Goal: Complete application form: Complete application form

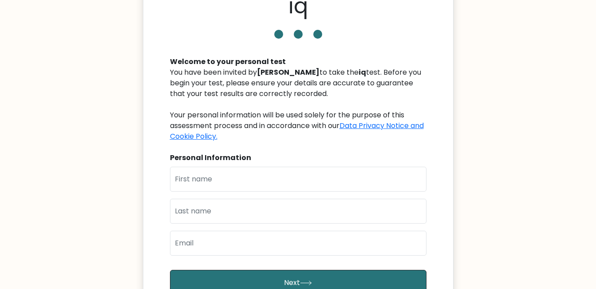
scroll to position [89, 0]
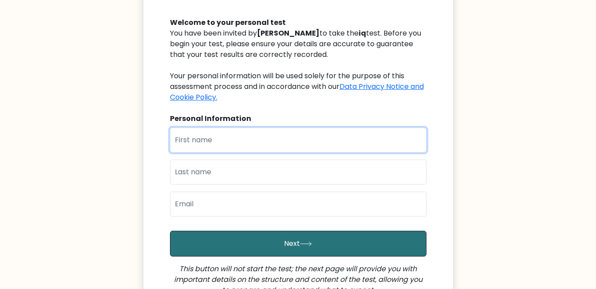
click at [216, 143] on input "text" at bounding box center [298, 139] width 257 height 25
click at [200, 131] on input "text" at bounding box center [298, 139] width 257 height 25
type input "Charnjeet"
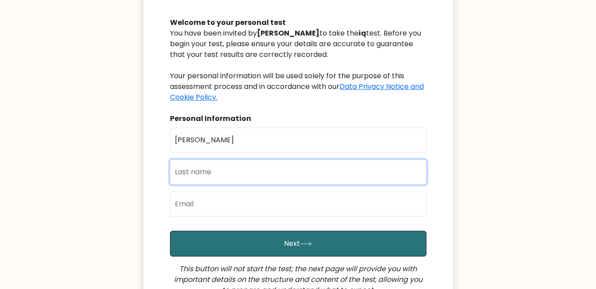
click at [174, 181] on input "text" at bounding box center [298, 171] width 257 height 25
type input "Charnjeet"
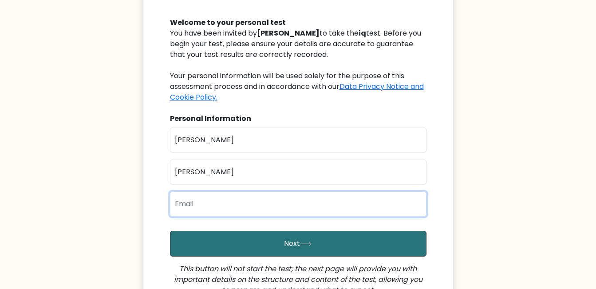
click at [195, 205] on input "email" at bounding box center [298, 203] width 257 height 25
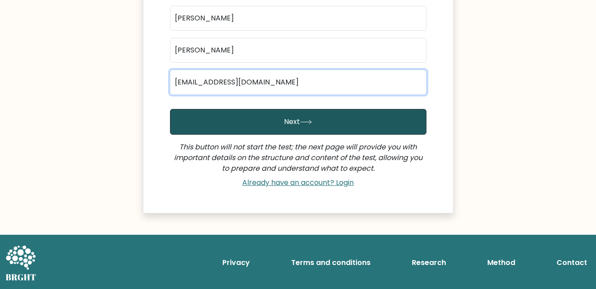
type input "Charnjeetverma23@gmail.com"
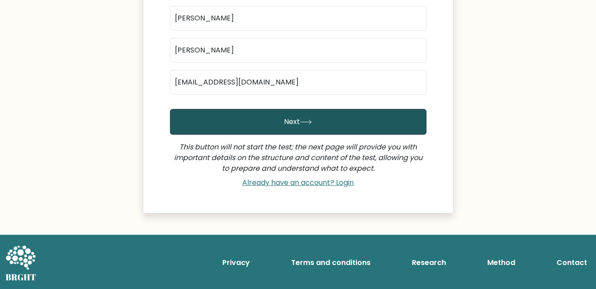
click at [275, 121] on button "Next" at bounding box center [298, 122] width 257 height 26
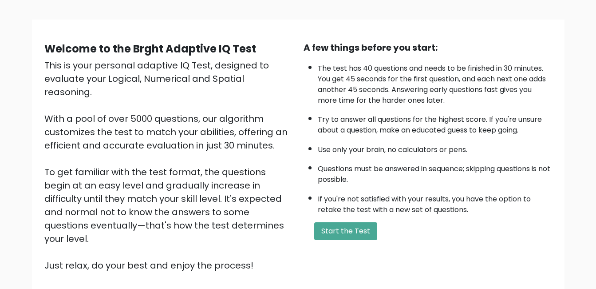
scroll to position [118, 0]
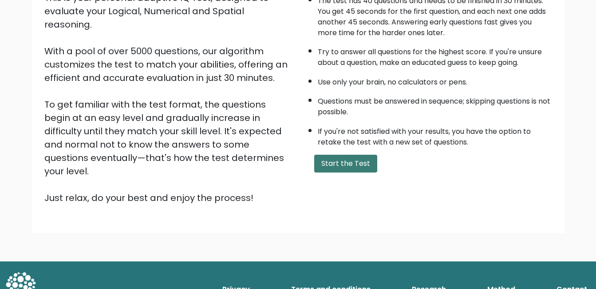
click at [353, 166] on button "Start the Test" at bounding box center [345, 164] width 63 height 18
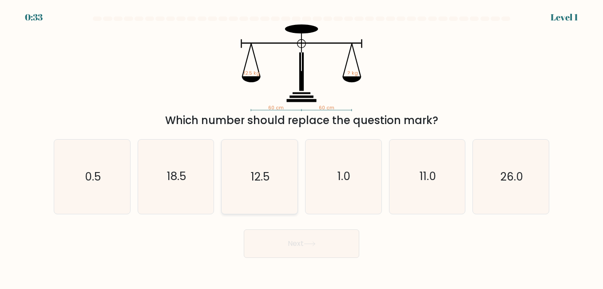
click at [265, 178] on text "12.5" at bounding box center [260, 177] width 19 height 16
click at [301, 147] on input "c. 12.5" at bounding box center [301, 145] width 0 height 2
radio input "true"
click at [316, 246] on button "Next" at bounding box center [301, 243] width 115 height 28
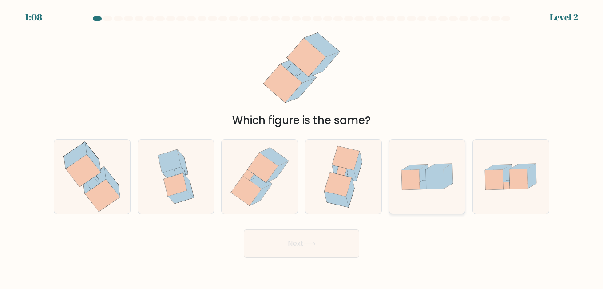
click at [431, 182] on icon at bounding box center [435, 179] width 18 height 20
click at [302, 147] on input "e." at bounding box center [301, 145] width 0 height 2
radio input "true"
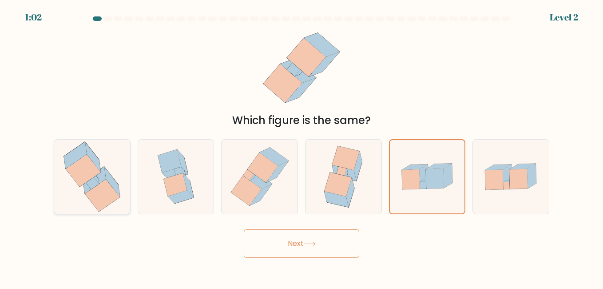
click at [93, 176] on icon at bounding box center [83, 171] width 35 height 32
click at [301, 147] on input "a." at bounding box center [301, 145] width 0 height 2
radio input "true"
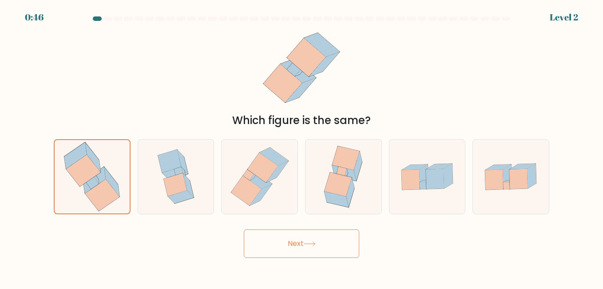
click at [313, 244] on icon at bounding box center [310, 243] width 12 height 5
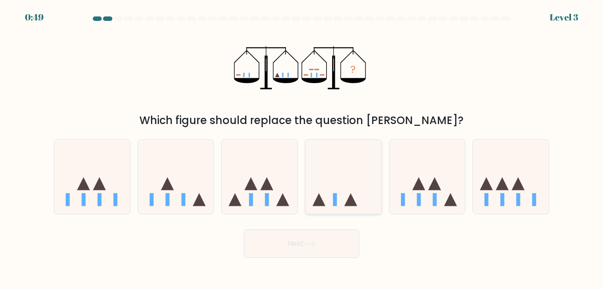
click at [346, 190] on icon at bounding box center [343, 176] width 76 height 63
click at [302, 147] on input "d." at bounding box center [301, 145] width 0 height 2
radio input "true"
click at [432, 190] on icon at bounding box center [427, 176] width 76 height 63
click at [302, 147] on input "e." at bounding box center [301, 145] width 0 height 2
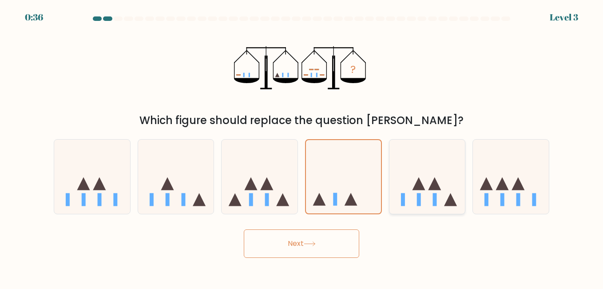
radio input "true"
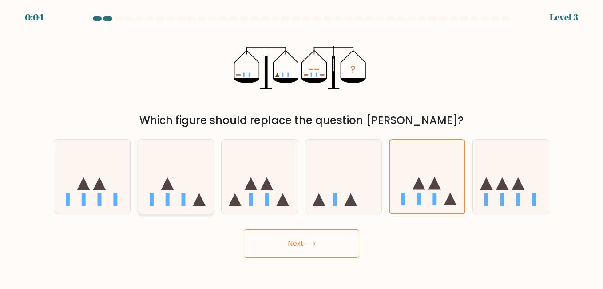
click at [195, 202] on icon at bounding box center [199, 199] width 13 height 13
click at [301, 147] on input "b." at bounding box center [301, 145] width 0 height 2
radio input "true"
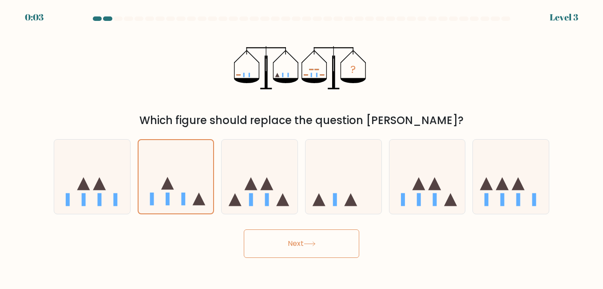
click at [327, 246] on button "Next" at bounding box center [301, 243] width 115 height 28
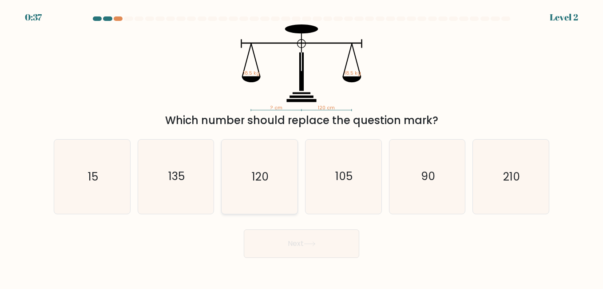
click at [260, 190] on icon "120" at bounding box center [259, 176] width 74 height 74
click at [301, 147] on input "c. 120" at bounding box center [301, 145] width 0 height 2
radio input "true"
click at [306, 246] on button "Next" at bounding box center [301, 243] width 115 height 28
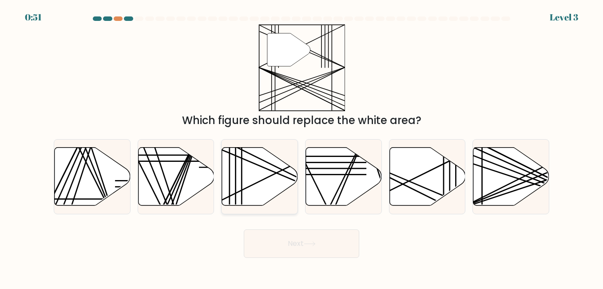
click at [266, 173] on icon at bounding box center [260, 176] width 76 height 58
click at [301, 147] on input "c." at bounding box center [301, 145] width 0 height 2
radio input "true"
click at [323, 245] on button "Next" at bounding box center [301, 243] width 115 height 28
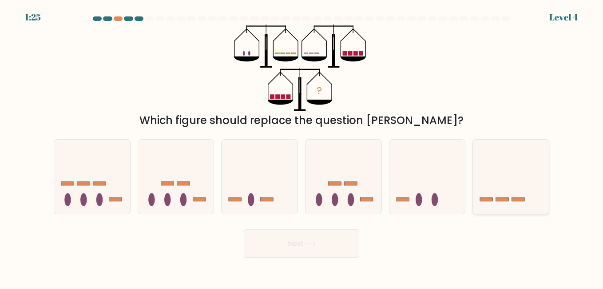
click at [507, 187] on icon at bounding box center [511, 176] width 76 height 63
click at [302, 147] on input "f." at bounding box center [301, 145] width 0 height 2
radio input "true"
click at [296, 245] on button "Next" at bounding box center [301, 243] width 115 height 28
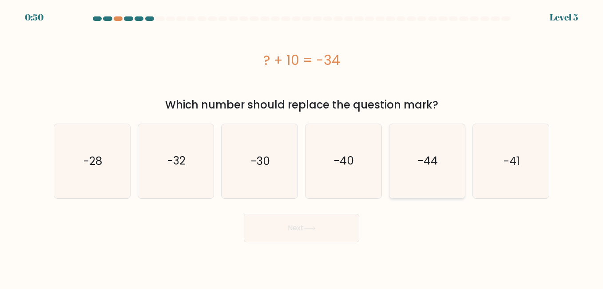
click at [433, 182] on icon "-44" at bounding box center [427, 161] width 74 height 74
click at [302, 147] on input "e. -44" at bounding box center [301, 145] width 0 height 2
radio input "true"
click at [322, 230] on button "Next" at bounding box center [301, 228] width 115 height 28
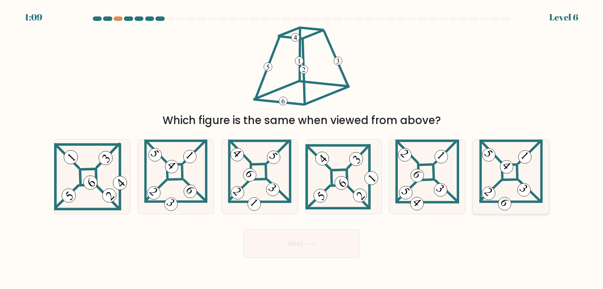
click at [519, 180] on 663 at bounding box center [530, 190] width 22 height 21
click at [302, 147] on input "f." at bounding box center [301, 145] width 0 height 2
radio input "true"
click at [315, 245] on icon at bounding box center [310, 243] width 12 height 5
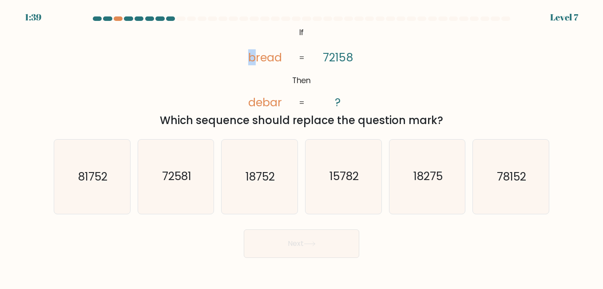
drag, startPoint x: 250, startPoint y: 59, endPoint x: 258, endPoint y: 60, distance: 8.0
click at [258, 60] on tspan "bread" at bounding box center [265, 57] width 34 height 16
drag, startPoint x: 258, startPoint y: 60, endPoint x: 344, endPoint y: 80, distance: 88.9
click at [357, 83] on icon "@import url('https://fonts.googleapis.com/css?family=Abril+Fatface:400,100,100i…" at bounding box center [301, 67] width 141 height 87
click at [106, 179] on text "81752" at bounding box center [92, 177] width 29 height 16
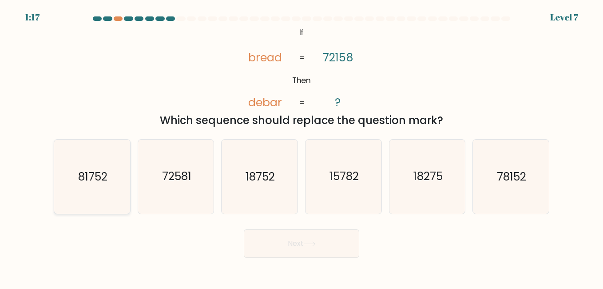
click at [301, 147] on input "a. 81752" at bounding box center [301, 145] width 0 height 2
radio input "true"
click at [314, 247] on button "Next" at bounding box center [301, 243] width 115 height 28
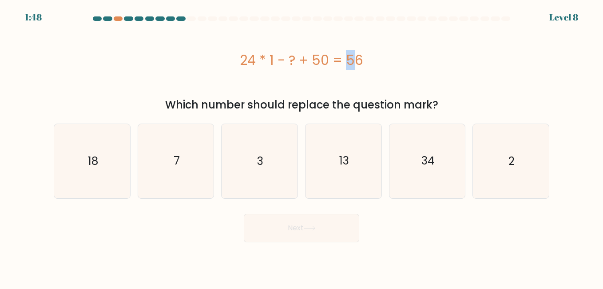
drag, startPoint x: 290, startPoint y: 61, endPoint x: 296, endPoint y: 63, distance: 5.5
click at [296, 63] on div "24 * 1 - ? + 50 = 56" at bounding box center [301, 60] width 495 height 20
click at [291, 59] on div "24 * 1 - ? + 50 = 56" at bounding box center [301, 60] width 495 height 20
click at [426, 183] on icon "34" at bounding box center [427, 161] width 74 height 74
click at [302, 147] on input "e. 34" at bounding box center [301, 145] width 0 height 2
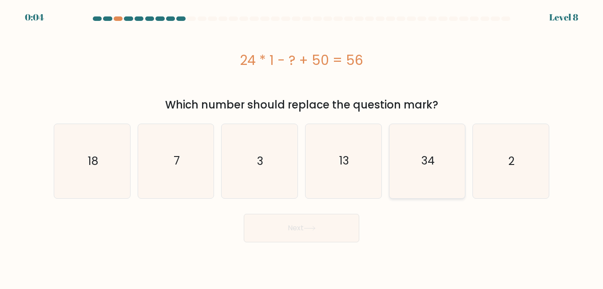
radio input "true"
click at [351, 164] on icon "13" at bounding box center [343, 161] width 74 height 74
click at [302, 147] on input "d. 13" at bounding box center [301, 145] width 0 height 2
radio input "true"
click at [105, 170] on icon "18" at bounding box center [92, 161] width 74 height 74
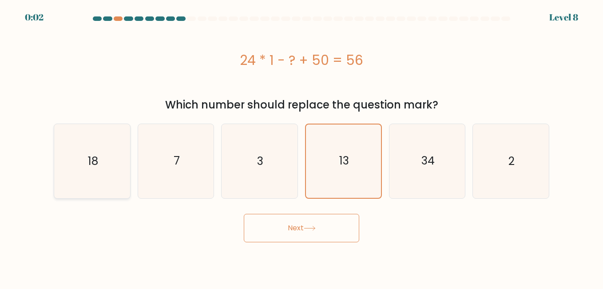
click at [301, 147] on input "a. 18" at bounding box center [301, 145] width 0 height 2
radio input "true"
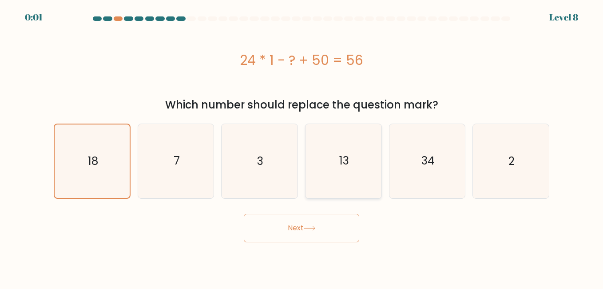
drag, startPoint x: 379, startPoint y: 153, endPoint x: 354, endPoint y: 194, distance: 48.2
click at [378, 153] on icon "13" at bounding box center [343, 161] width 74 height 74
click at [302, 147] on input "d. 13" at bounding box center [301, 145] width 0 height 2
radio input "true"
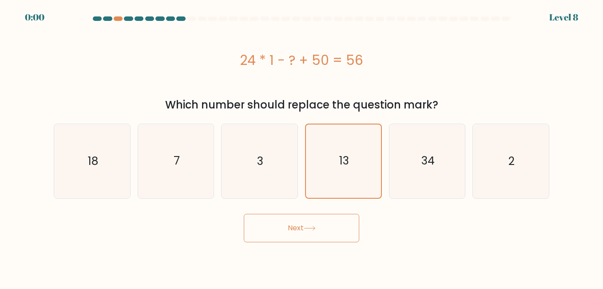
click at [309, 232] on button "Next" at bounding box center [301, 228] width 115 height 28
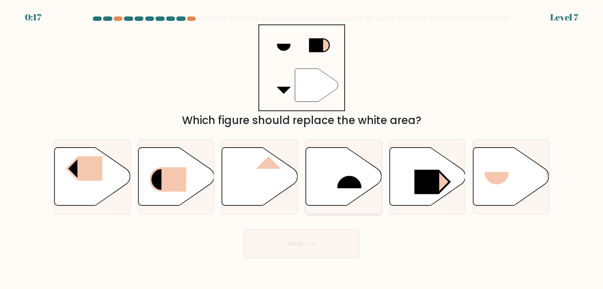
click at [328, 191] on icon at bounding box center [344, 176] width 76 height 58
click at [302, 147] on input "d." at bounding box center [301, 145] width 0 height 2
radio input "true"
click at [405, 233] on div "Next" at bounding box center [301, 241] width 506 height 33
drag, startPoint x: 444, startPoint y: 198, endPoint x: 367, endPoint y: 206, distance: 78.2
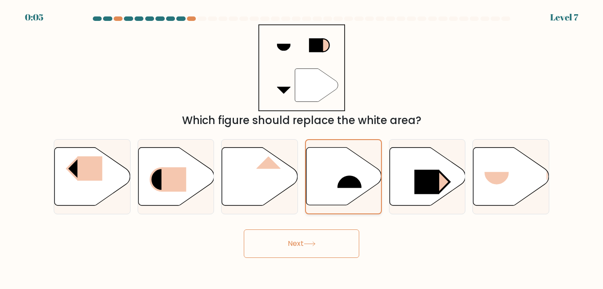
click at [367, 206] on div "a. b. c. d." at bounding box center [301, 173] width 503 height 82
drag, startPoint x: 367, startPoint y: 206, endPoint x: 426, endPoint y: 242, distance: 69.1
click at [426, 242] on div "Next" at bounding box center [301, 241] width 506 height 33
drag, startPoint x: 424, startPoint y: 190, endPoint x: 409, endPoint y: 195, distance: 15.0
click at [423, 190] on rect at bounding box center [426, 182] width 25 height 24
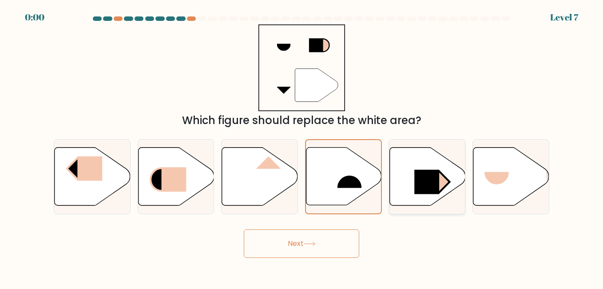
click at [302, 147] on input "e." at bounding box center [301, 145] width 0 height 2
radio input "true"
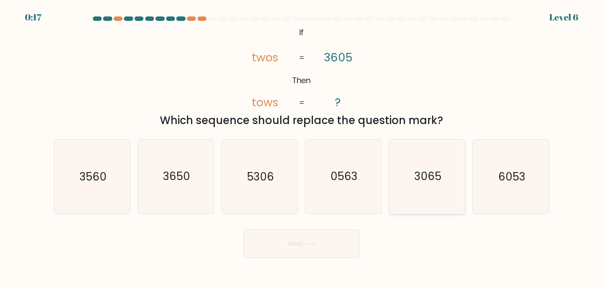
click at [434, 182] on text "3065" at bounding box center [427, 177] width 27 height 16
click at [302, 147] on input "e. 3065" at bounding box center [301, 145] width 0 height 2
radio input "true"
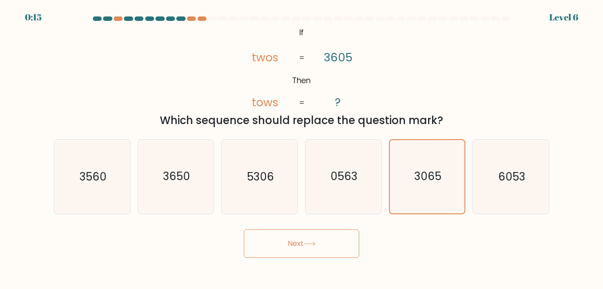
click at [310, 243] on icon at bounding box center [310, 243] width 12 height 5
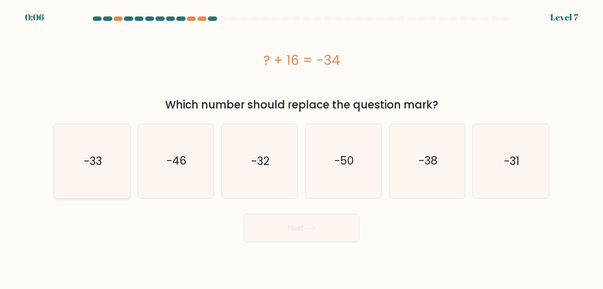
click at [123, 183] on icon "-33" at bounding box center [92, 161] width 74 height 74
click at [301, 147] on input "a. -33" at bounding box center [301, 145] width 0 height 2
radio input "true"
click at [293, 227] on button "Next" at bounding box center [301, 228] width 115 height 28
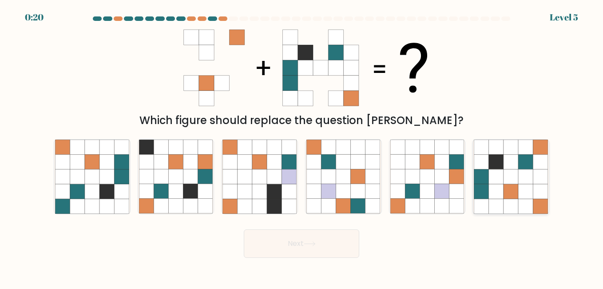
click at [511, 185] on icon at bounding box center [510, 191] width 15 height 15
click at [302, 147] on input "f." at bounding box center [301, 145] width 0 height 2
radio input "true"
click at [301, 242] on button "Next" at bounding box center [301, 243] width 115 height 28
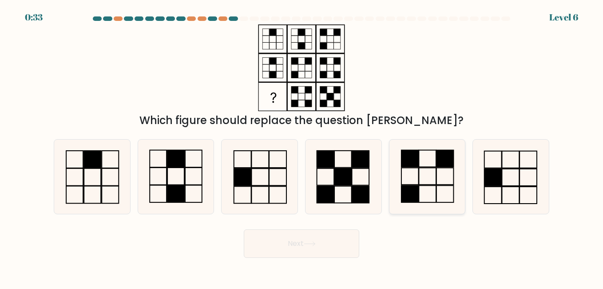
click at [423, 186] on rect at bounding box center [427, 194] width 17 height 17
click at [302, 147] on input "e." at bounding box center [301, 145] width 0 height 2
radio input "true"
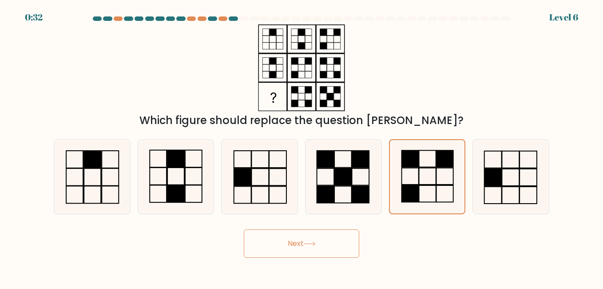
click at [293, 244] on button "Next" at bounding box center [301, 243] width 115 height 28
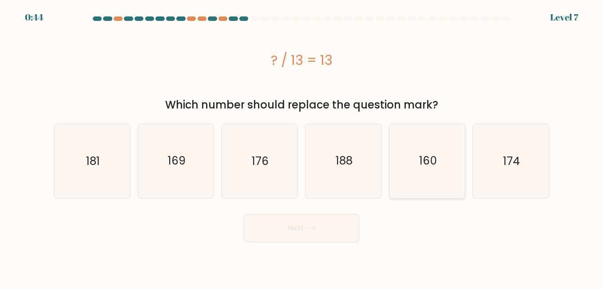
click at [411, 185] on icon "160" at bounding box center [427, 161] width 74 height 74
click at [302, 147] on input "e. 160" at bounding box center [301, 145] width 0 height 2
radio input "true"
click at [331, 226] on button "Next" at bounding box center [301, 228] width 115 height 28
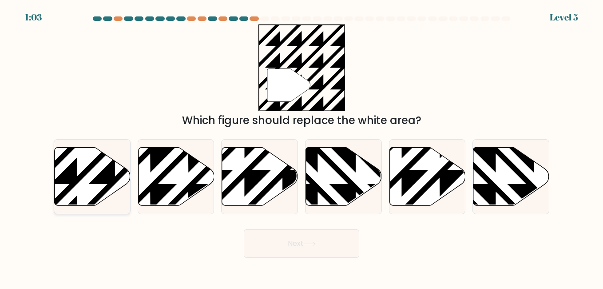
click at [104, 174] on icon at bounding box center [115, 145] width 153 height 153
click at [301, 147] on input "a." at bounding box center [301, 145] width 0 height 2
radio input "true"
click at [284, 235] on button "Next" at bounding box center [301, 243] width 115 height 28
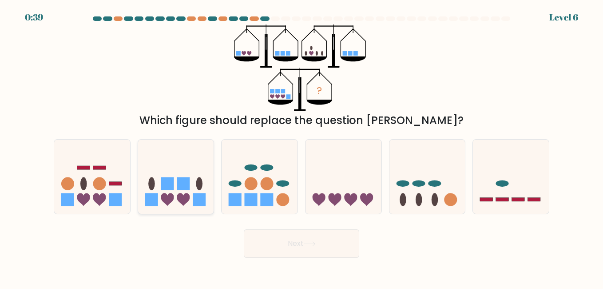
click at [177, 199] on icon at bounding box center [176, 176] width 76 height 63
click at [301, 147] on input "b." at bounding box center [301, 145] width 0 height 2
radio input "true"
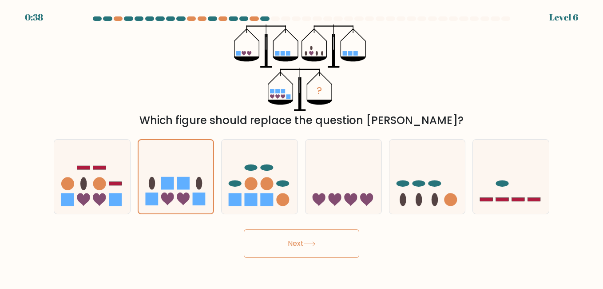
click at [312, 236] on button "Next" at bounding box center [301, 243] width 115 height 28
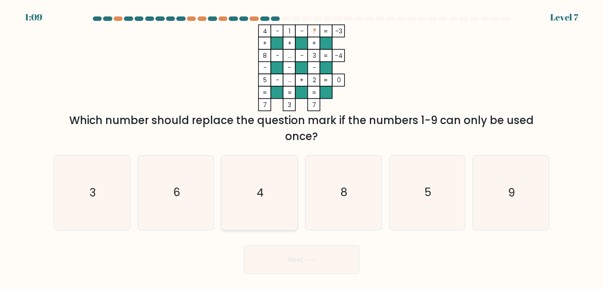
click at [266, 189] on icon "4" at bounding box center [259, 192] width 74 height 74
click at [301, 147] on input "c. 4" at bounding box center [301, 145] width 0 height 2
radio input "true"
click at [312, 258] on icon at bounding box center [310, 259] width 12 height 5
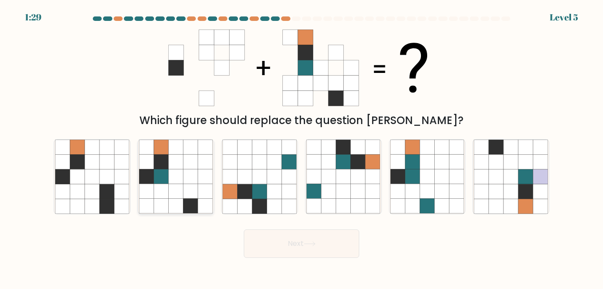
click at [163, 174] on icon at bounding box center [161, 176] width 15 height 15
click at [301, 147] on input "b." at bounding box center [301, 145] width 0 height 2
radio input "true"
click at [336, 248] on button "Next" at bounding box center [301, 243] width 115 height 28
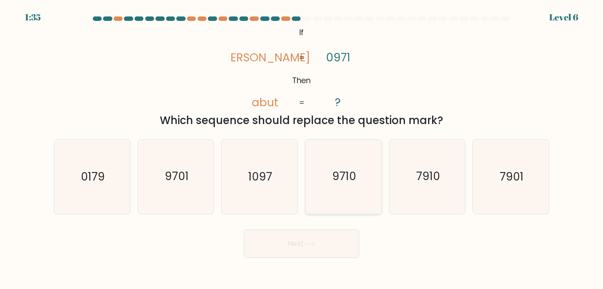
click at [350, 185] on icon "9710" at bounding box center [343, 176] width 74 height 74
click at [302, 147] on input "d. 9710" at bounding box center [301, 145] width 0 height 2
radio input "true"
click at [329, 249] on button "Next" at bounding box center [301, 243] width 115 height 28
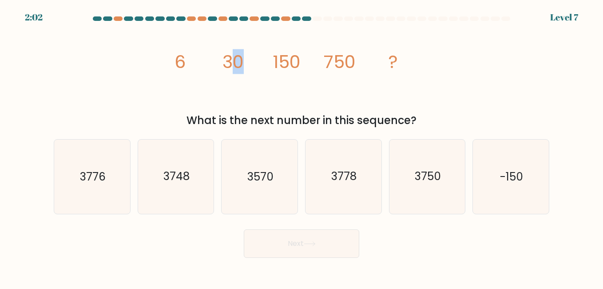
drag, startPoint x: 228, startPoint y: 63, endPoint x: 264, endPoint y: 61, distance: 36.5
click at [264, 61] on icon "image/svg+xml 6 30 150 750 ?" at bounding box center [301, 67] width 266 height 87
click at [295, 221] on form at bounding box center [301, 136] width 603 height 241
click at [421, 181] on text "3750" at bounding box center [428, 177] width 26 height 16
click at [302, 147] on input "e. 3750" at bounding box center [301, 145] width 0 height 2
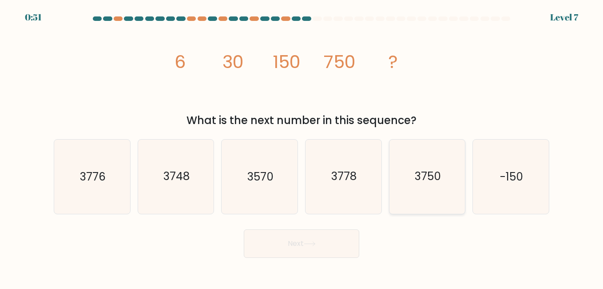
radio input "true"
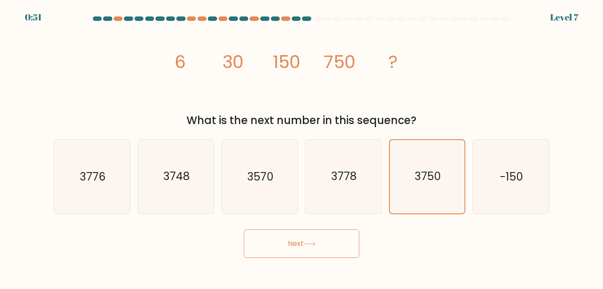
click at [321, 249] on button "Next" at bounding box center [301, 243] width 115 height 28
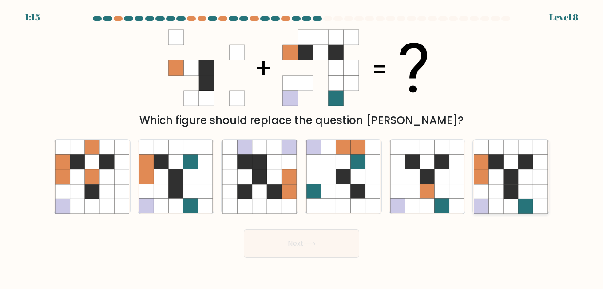
click at [490, 166] on icon at bounding box center [496, 162] width 15 height 15
click at [302, 147] on input "f." at bounding box center [301, 145] width 0 height 2
radio input "true"
click at [272, 248] on button "Next" at bounding box center [301, 243] width 115 height 28
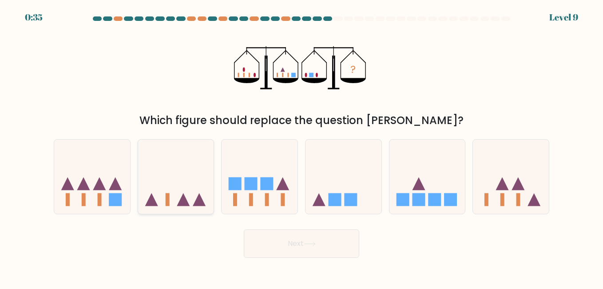
drag, startPoint x: 194, startPoint y: 190, endPoint x: 192, endPoint y: 194, distance: 4.8
click at [192, 193] on icon at bounding box center [176, 176] width 76 height 63
click at [301, 147] on input "b." at bounding box center [301, 145] width 0 height 2
radio input "true"
click at [302, 247] on button "Next" at bounding box center [301, 243] width 115 height 28
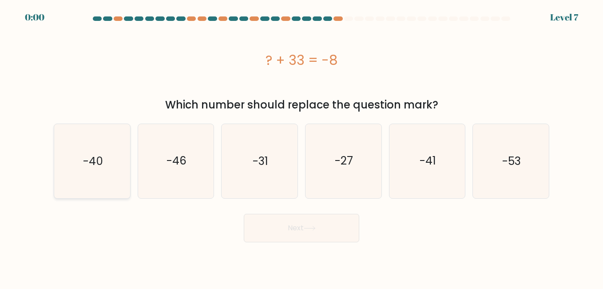
click at [118, 181] on icon "-40" at bounding box center [92, 161] width 74 height 74
click at [301, 147] on input "a. -40" at bounding box center [301, 145] width 0 height 2
radio input "true"
click at [319, 238] on button "Next" at bounding box center [301, 228] width 115 height 28
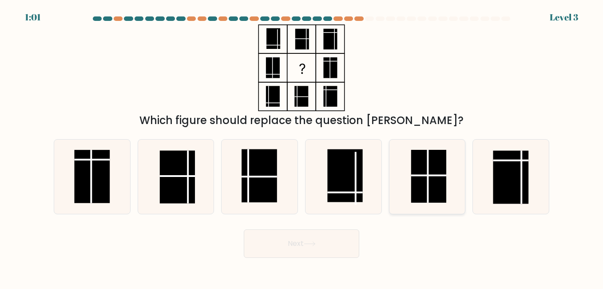
click at [433, 182] on rect at bounding box center [428, 176] width 35 height 53
click at [302, 147] on input "e." at bounding box center [301, 145] width 0 height 2
radio input "true"
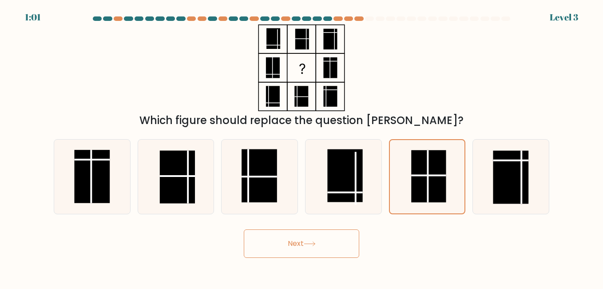
click at [315, 250] on button "Next" at bounding box center [301, 243] width 115 height 28
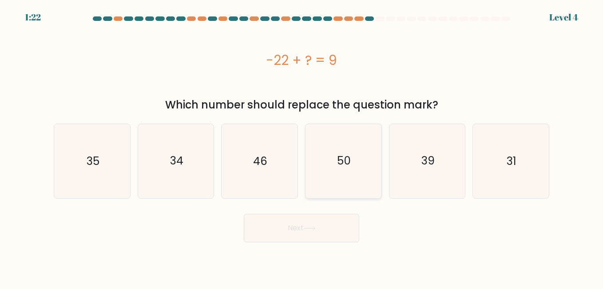
click at [344, 167] on text "50" at bounding box center [344, 161] width 14 height 16
click at [302, 147] on input "d. 50" at bounding box center [301, 145] width 0 height 2
radio input "true"
click at [251, 171] on icon "46" at bounding box center [259, 161] width 74 height 74
click at [301, 147] on input "c. 46" at bounding box center [301, 145] width 0 height 2
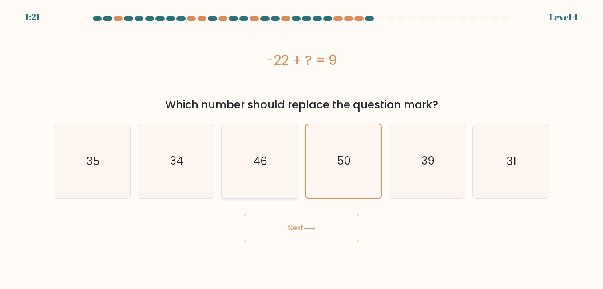
radio input "true"
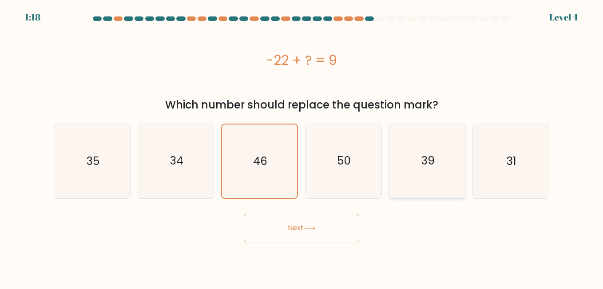
click at [415, 174] on icon "39" at bounding box center [427, 161] width 74 height 74
click at [302, 147] on input "e. 39" at bounding box center [301, 145] width 0 height 2
radio input "true"
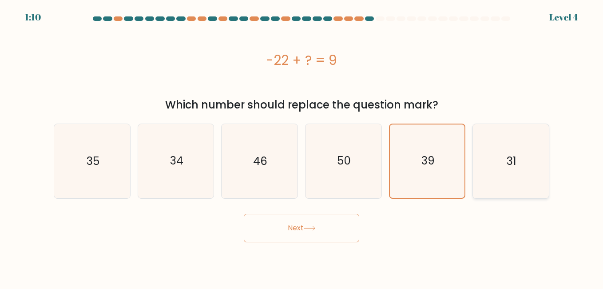
click at [515, 173] on icon "31" at bounding box center [511, 161] width 74 height 74
click at [302, 147] on input "f. 31" at bounding box center [301, 145] width 0 height 2
radio input "true"
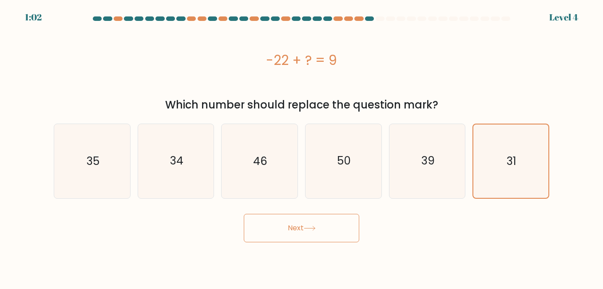
click at [303, 223] on button "Next" at bounding box center [301, 228] width 115 height 28
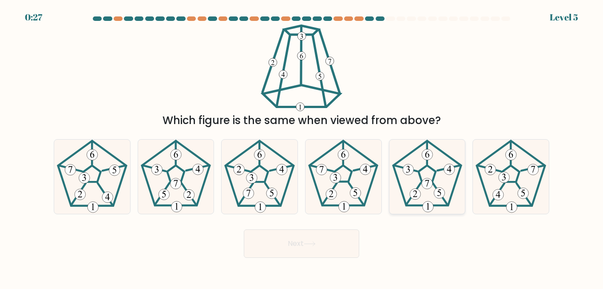
click at [446, 181] on icon at bounding box center [427, 176] width 74 height 74
click at [302, 147] on input "e." at bounding box center [301, 145] width 0 height 2
radio input "true"
drag, startPoint x: 515, startPoint y: 156, endPoint x: 514, endPoint y: 197, distance: 40.9
click at [515, 157] on 781 at bounding box center [511, 154] width 11 height 11
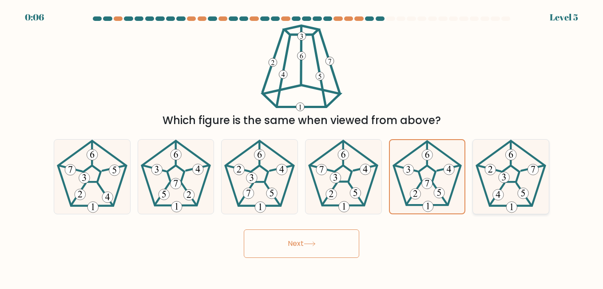
click at [302, 147] on input "f." at bounding box center [301, 145] width 0 height 2
radio input "true"
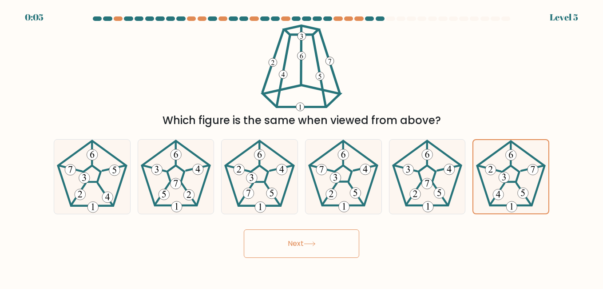
click at [289, 243] on button "Next" at bounding box center [301, 243] width 115 height 28
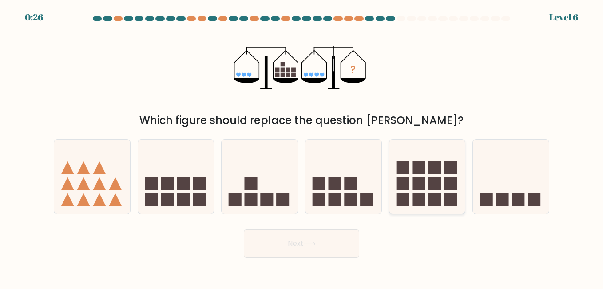
click at [427, 188] on icon at bounding box center [427, 176] width 76 height 63
click at [302, 147] on input "e." at bounding box center [301, 145] width 0 height 2
radio input "true"
click at [298, 244] on button "Next" at bounding box center [301, 243] width 115 height 28
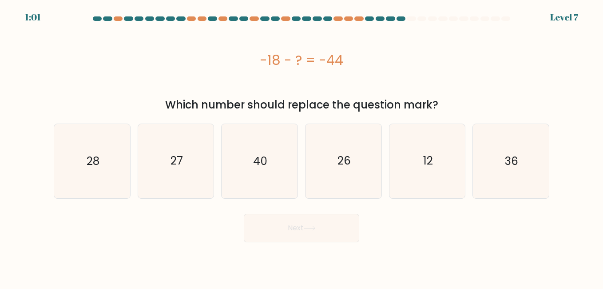
drag, startPoint x: 262, startPoint y: 62, endPoint x: 325, endPoint y: 66, distance: 63.2
click at [325, 66] on div "-18 - ? = -44" at bounding box center [301, 60] width 495 height 20
drag, startPoint x: 325, startPoint y: 66, endPoint x: 389, endPoint y: 70, distance: 63.6
click at [389, 70] on div "-18 - ? = -44" at bounding box center [301, 59] width 495 height 71
click at [526, 161] on icon "36" at bounding box center [511, 161] width 74 height 74
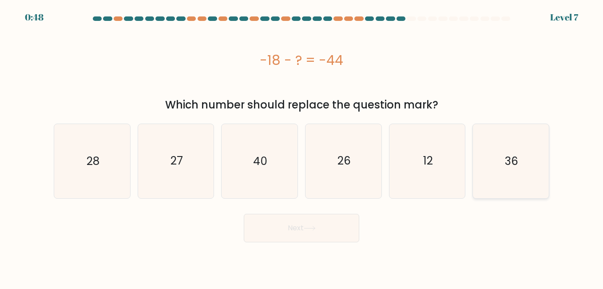
click at [302, 147] on input "f. 36" at bounding box center [301, 145] width 0 height 2
radio input "true"
click at [298, 225] on button "Next" at bounding box center [301, 228] width 115 height 28
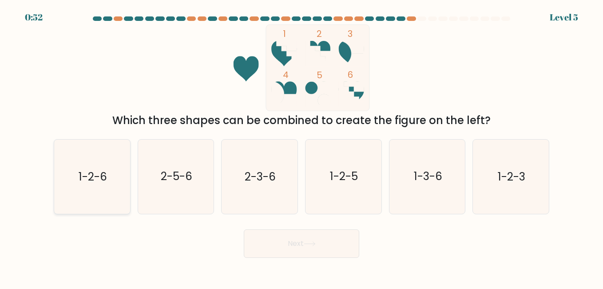
drag, startPoint x: 93, startPoint y: 181, endPoint x: 112, endPoint y: 192, distance: 22.1
click at [95, 182] on text "1-2-6" at bounding box center [93, 177] width 28 height 16
click at [301, 147] on input "a. 1-2-6" at bounding box center [301, 145] width 0 height 2
radio input "true"
click at [327, 241] on button "Next" at bounding box center [301, 243] width 115 height 28
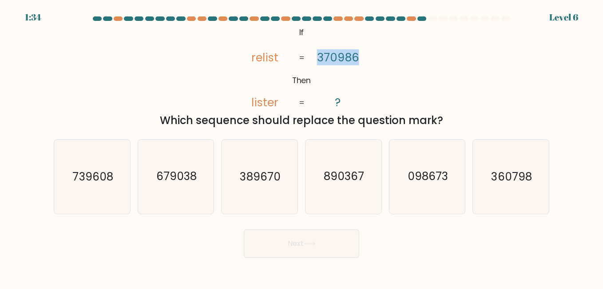
drag, startPoint x: 318, startPoint y: 57, endPoint x: 408, endPoint y: 61, distance: 90.2
click at [408, 61] on div "@import url('https://fonts.googleapis.com/css?family=Abril+Fatface:400,100,100i…" at bounding box center [301, 76] width 506 height 104
drag, startPoint x: 372, startPoint y: 66, endPoint x: 373, endPoint y: 81, distance: 14.7
click at [373, 66] on div "@import url('https://fonts.googleapis.com/css?family=Abril+Fatface:400,100,100i…" at bounding box center [301, 76] width 506 height 104
click at [346, 66] on icon "@import url('https://fonts.googleapis.com/css?family=Abril+Fatface:400,100,100i…" at bounding box center [301, 67] width 141 height 87
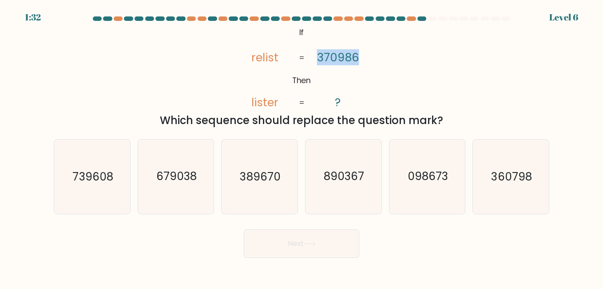
click at [322, 53] on tspan "370986" at bounding box center [338, 57] width 42 height 16
drag, startPoint x: 322, startPoint y: 53, endPoint x: 289, endPoint y: 61, distance: 34.1
click at [289, 61] on icon "@import url('https://fonts.googleapis.com/css?family=Abril+Fatface:400,100,100i…" at bounding box center [301, 67] width 141 height 87
drag, startPoint x: 289, startPoint y: 61, endPoint x: 276, endPoint y: 75, distance: 18.8
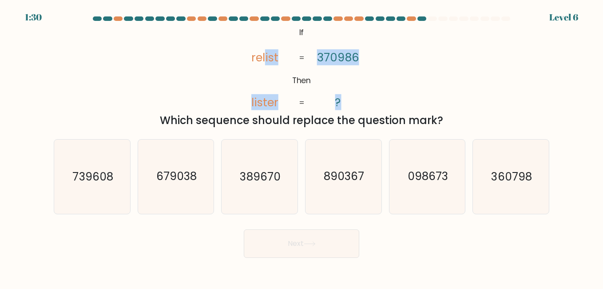
click at [276, 75] on icon "@import url('https://fonts.googleapis.com/css?family=Abril+Fatface:400,100,100i…" at bounding box center [301, 67] width 141 height 87
click at [254, 105] on tspan "lister" at bounding box center [264, 102] width 27 height 16
click at [262, 91] on icon "@import url('https://fonts.googleapis.com/css?family=Abril+Fatface:400,100,100i…" at bounding box center [301, 67] width 141 height 87
click at [266, 61] on tspan "relist" at bounding box center [264, 57] width 27 height 16
drag, startPoint x: 266, startPoint y: 61, endPoint x: 262, endPoint y: 79, distance: 18.5
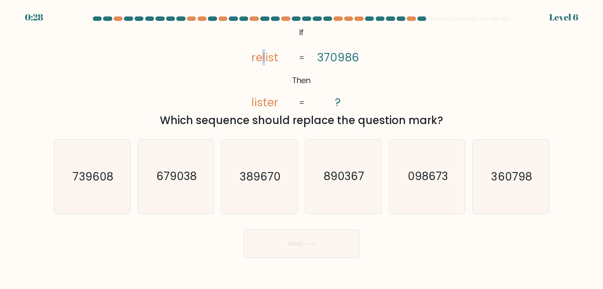
click at [262, 79] on icon "@import url('https://fonts.googleapis.com/css?family=Abril+Fatface:400,100,100i…" at bounding box center [301, 67] width 141 height 87
click at [422, 185] on icon "098673" at bounding box center [427, 176] width 74 height 74
click at [302, 147] on input "e. 098673" at bounding box center [301, 145] width 0 height 2
radio input "true"
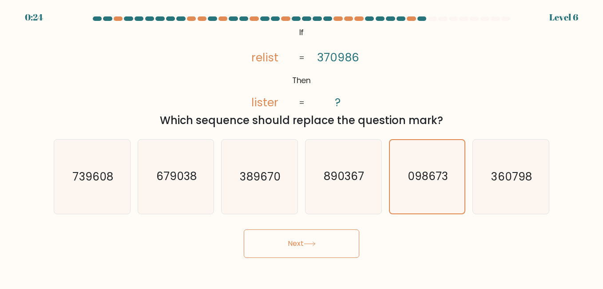
click at [295, 242] on button "Next" at bounding box center [301, 243] width 115 height 28
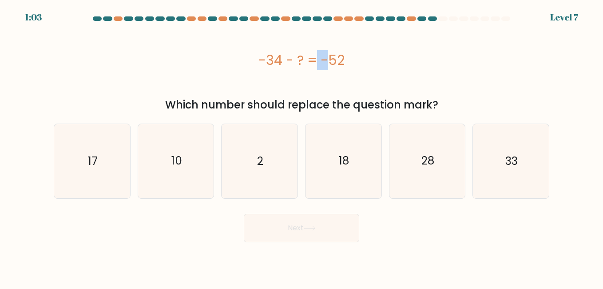
drag, startPoint x: 269, startPoint y: 61, endPoint x: 282, endPoint y: 61, distance: 12.9
click at [282, 61] on div "-34 - ? = -52" at bounding box center [301, 60] width 495 height 20
drag, startPoint x: 282, startPoint y: 61, endPoint x: 255, endPoint y: 83, distance: 35.0
click at [255, 83] on div "-34 - ? = -52" at bounding box center [301, 59] width 495 height 71
click at [262, 162] on text "2" at bounding box center [260, 161] width 6 height 16
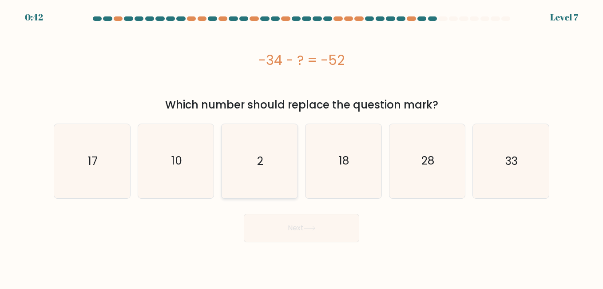
click at [301, 147] on input "c. 2" at bounding box center [301, 145] width 0 height 2
radio input "true"
click at [269, 63] on div "-34 - ? = -52" at bounding box center [301, 60] width 495 height 20
drag, startPoint x: 269, startPoint y: 63, endPoint x: 282, endPoint y: 78, distance: 19.5
click at [282, 78] on div "-34 - ? = -52" at bounding box center [301, 59] width 495 height 71
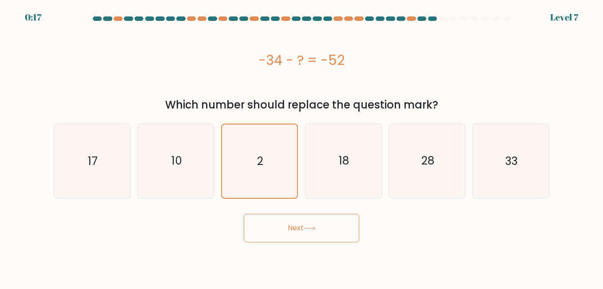
click at [297, 228] on button "Next" at bounding box center [301, 228] width 115 height 28
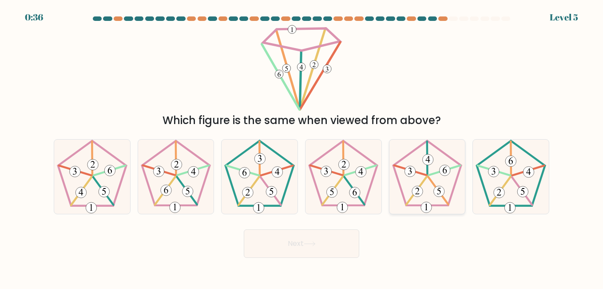
click at [434, 165] on icon at bounding box center [427, 176] width 74 height 74
click at [302, 147] on input "e." at bounding box center [301, 145] width 0 height 2
radio input "true"
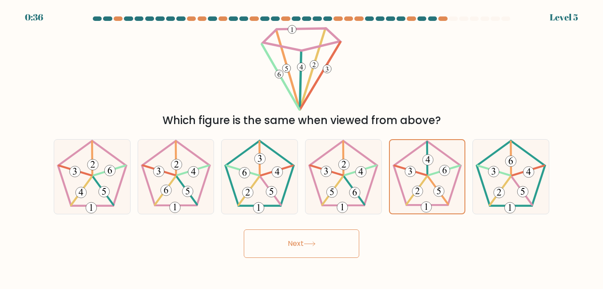
click at [317, 246] on button "Next" at bounding box center [301, 243] width 115 height 28
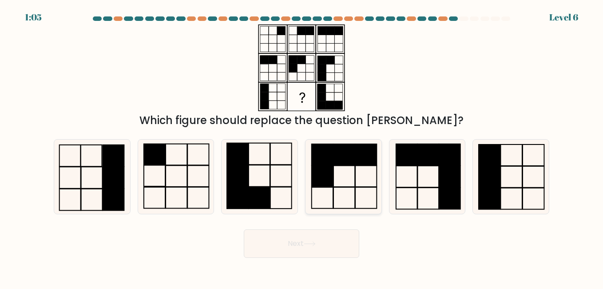
click at [341, 178] on icon at bounding box center [343, 176] width 74 height 74
click at [302, 147] on input "d." at bounding box center [301, 145] width 0 height 2
radio input "true"
click at [315, 242] on icon at bounding box center [310, 243] width 12 height 5
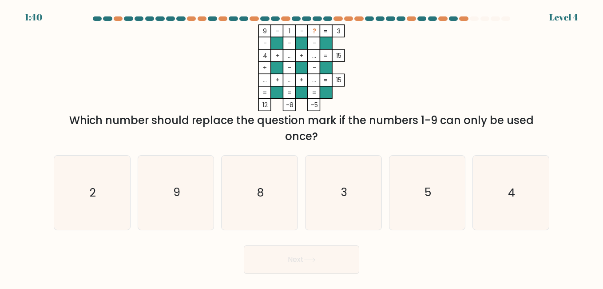
click at [316, 33] on tspan "?" at bounding box center [315, 31] width 4 height 9
click at [382, 85] on icon "9 - 1 - ? 3 - - - 4 + ... + ... 15 + - - ... + ... + ... = 15 = = = = 12 -8 -5 =" at bounding box center [301, 67] width 266 height 87
click at [269, 202] on icon "8" at bounding box center [259, 192] width 74 height 74
click at [301, 147] on input "c. 8" at bounding box center [301, 145] width 0 height 2
radio input "true"
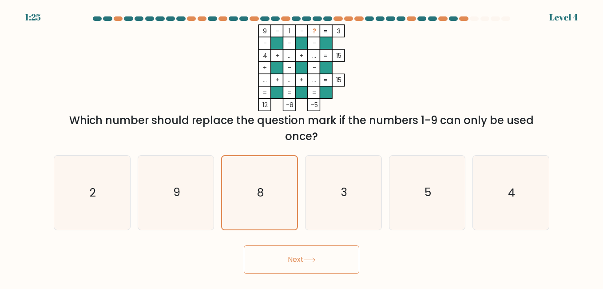
click at [299, 252] on button "Next" at bounding box center [301, 259] width 115 height 28
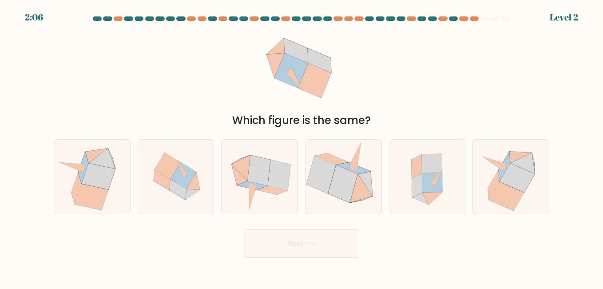
drag, startPoint x: 263, startPoint y: 121, endPoint x: 376, endPoint y: 118, distance: 113.2
click at [376, 118] on div "Which figure is the same?" at bounding box center [301, 120] width 485 height 16
drag, startPoint x: 376, startPoint y: 118, endPoint x: 391, endPoint y: 124, distance: 15.5
click at [391, 124] on div "Which figure is the same?" at bounding box center [301, 120] width 485 height 16
drag, startPoint x: 372, startPoint y: 122, endPoint x: 218, endPoint y: 126, distance: 154.1
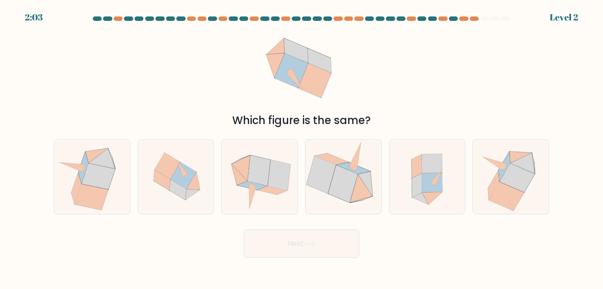
click at [218, 126] on div "Which figure is the same?" at bounding box center [301, 120] width 485 height 16
drag, startPoint x: 218, startPoint y: 126, endPoint x: 221, endPoint y: 118, distance: 8.7
click at [204, 117] on div "Which figure is the same?" at bounding box center [301, 120] width 485 height 16
click at [229, 121] on div "Which figure is the same?" at bounding box center [301, 120] width 485 height 16
drag, startPoint x: 234, startPoint y: 121, endPoint x: 380, endPoint y: 127, distance: 145.8
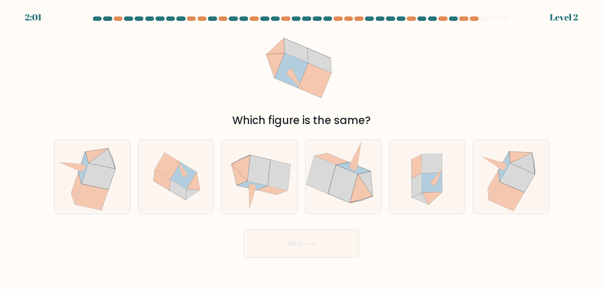
click at [380, 127] on div "Which figure is the same?" at bounding box center [301, 120] width 485 height 16
drag, startPoint x: 380, startPoint y: 127, endPoint x: 393, endPoint y: 125, distance: 14.0
click at [393, 125] on div "Which figure is the same?" at bounding box center [301, 120] width 485 height 16
click at [262, 175] on icon at bounding box center [258, 170] width 23 height 30
click at [301, 147] on input "c." at bounding box center [301, 145] width 0 height 2
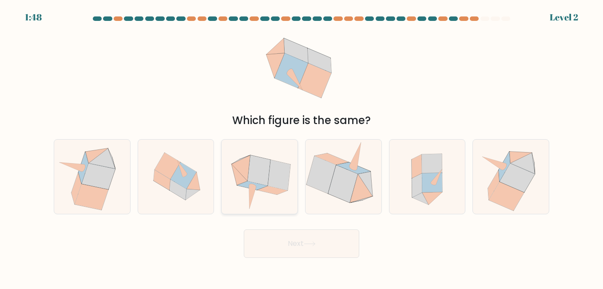
radio input "true"
click at [304, 245] on button "Next" at bounding box center [301, 243] width 115 height 28
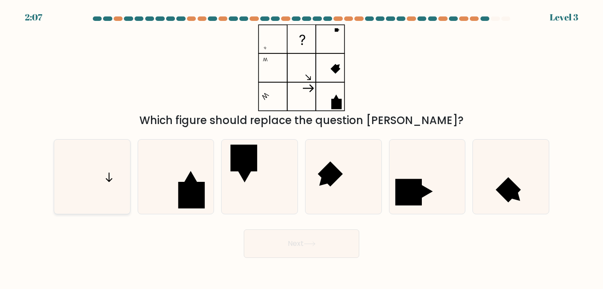
click at [123, 189] on icon at bounding box center [92, 176] width 74 height 74
click at [301, 147] on input "a." at bounding box center [301, 145] width 0 height 2
radio input "true"
click at [319, 245] on button "Next" at bounding box center [301, 243] width 115 height 28
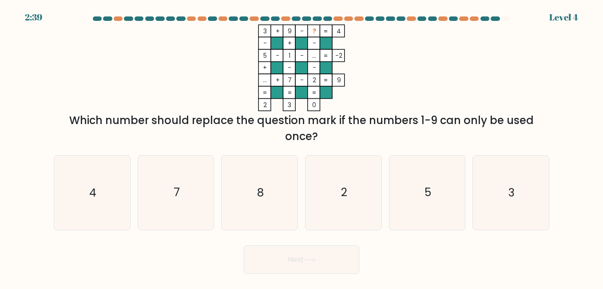
drag, startPoint x: 262, startPoint y: 32, endPoint x: 269, endPoint y: 32, distance: 6.2
click at [269, 32] on icon "3 + 9 - ? 4 - + - 5 - 1 - ... -2 + - - ... + 7 - 2 = 9 = = = = 2 3 0 =" at bounding box center [301, 67] width 266 height 87
click at [289, 31] on icon "3 + 9 - ? 4 - + - 5 - 1 - ... -2 + - - ... + 7 - 2 = 9 = = = = 2 3 0 =" at bounding box center [301, 67] width 266 height 87
drag, startPoint x: 289, startPoint y: 31, endPoint x: 221, endPoint y: 54, distance: 72.6
click at [221, 54] on icon "3 + 9 - ? 4 - + - 5 - 1 - ... -2 + - - ... + 7 - 2 = 9 = = = = 2 3 0 =" at bounding box center [301, 67] width 266 height 87
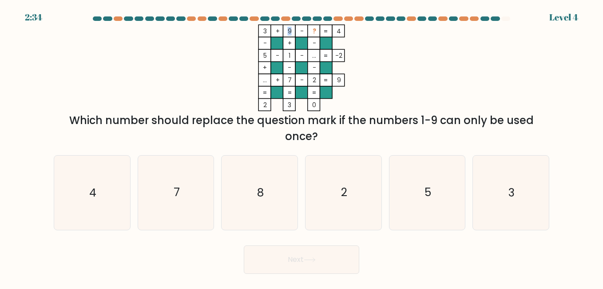
click at [291, 33] on tspan "9" at bounding box center [290, 31] width 4 height 9
drag, startPoint x: 291, startPoint y: 33, endPoint x: 229, endPoint y: 79, distance: 76.8
click at [229, 79] on icon "3 + 9 - ? 4 - + - 5 - 1 - ... -2 + - - ... + 7 - 2 = 9 = = = = 2 3 0 =" at bounding box center [301, 67] width 266 height 87
click at [261, 197] on text "8" at bounding box center [260, 193] width 7 height 16
click at [301, 147] on input "c. 8" at bounding box center [301, 145] width 0 height 2
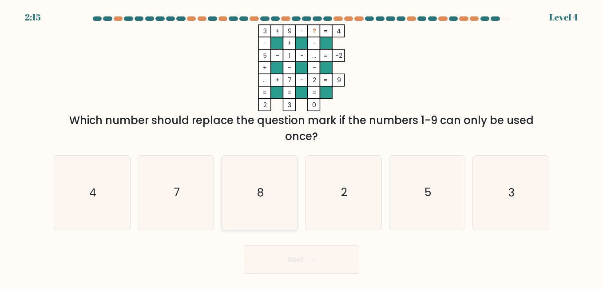
radio input "true"
click at [305, 262] on button "Next" at bounding box center [301, 259] width 115 height 28
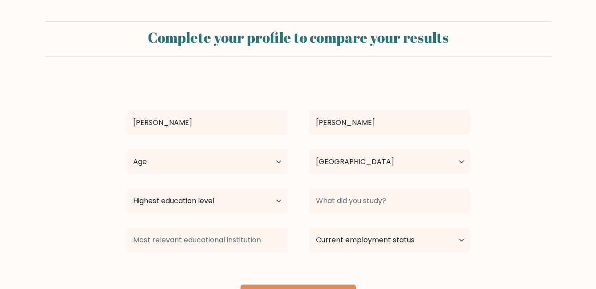
select select "IN"
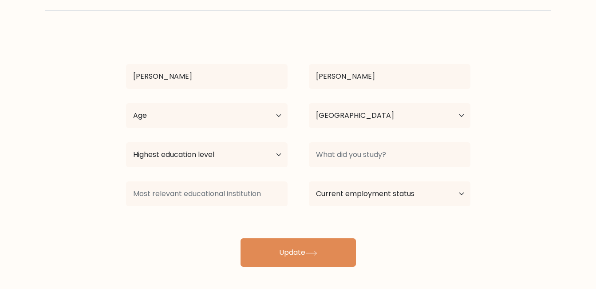
scroll to position [48, 0]
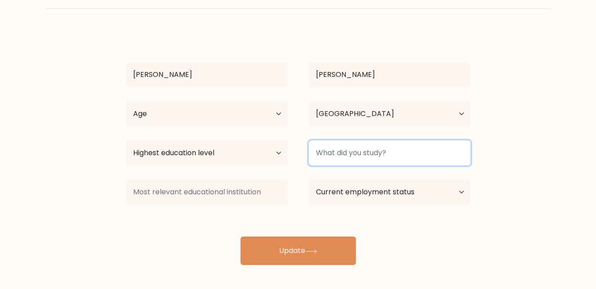
click at [348, 154] on input at bounding box center [390, 152] width 162 height 25
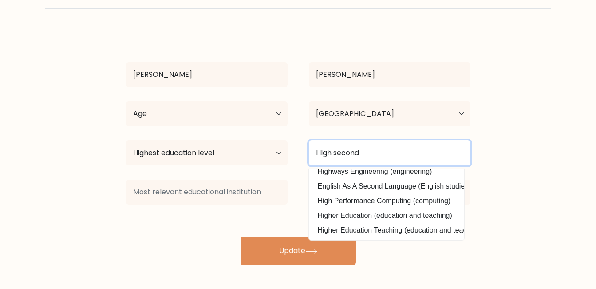
scroll to position [43, 0]
type input "HIgh second"
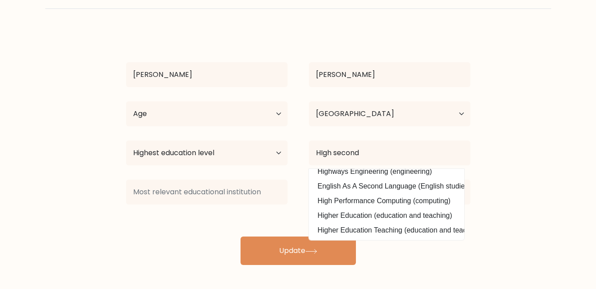
click at [407, 273] on div "Complete your profile to compare your results [PERSON_NAME] Age Under [DEMOGRAP…" at bounding box center [298, 120] width 596 height 337
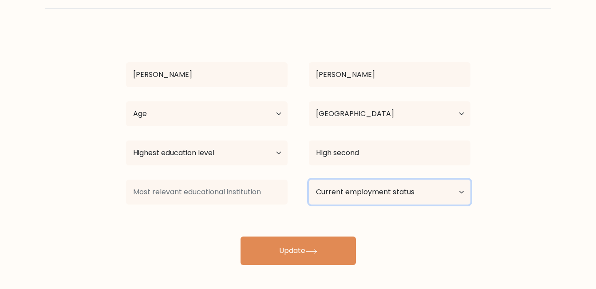
click at [384, 191] on select "Current employment status Employed Student Retired Other / prefer not to answer" at bounding box center [390, 191] width 162 height 25
click at [284, 221] on div "[PERSON_NAME] Age Under [DEMOGRAPHIC_DATA] [DEMOGRAPHIC_DATA] [DEMOGRAPHIC_DATA…" at bounding box center [298, 147] width 355 height 234
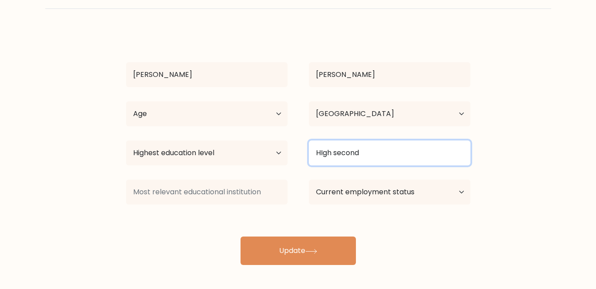
click at [376, 158] on input "HIgh second" at bounding box center [390, 152] width 162 height 25
drag, startPoint x: 295, startPoint y: 164, endPoint x: 265, endPoint y: 166, distance: 30.2
click at [265, 166] on div "Highest education level No schooling Primary Lower Secondary Upper Secondary Oc…" at bounding box center [298, 153] width 366 height 32
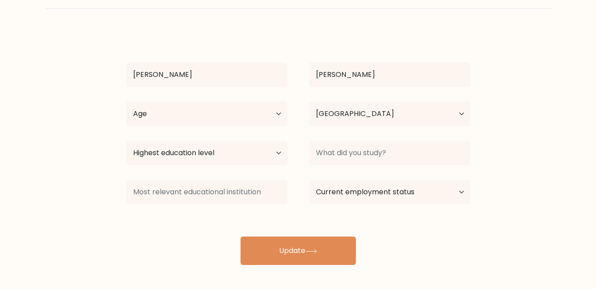
click at [456, 255] on div "[PERSON_NAME] Age Under [DEMOGRAPHIC_DATA] [DEMOGRAPHIC_DATA] [DEMOGRAPHIC_DATA…" at bounding box center [298, 147] width 355 height 234
click at [404, 194] on select "Current employment status Employed Student Retired Other / prefer not to answer" at bounding box center [390, 191] width 162 height 25
click at [284, 218] on div "[PERSON_NAME] Age Under [DEMOGRAPHIC_DATA] [DEMOGRAPHIC_DATA] [DEMOGRAPHIC_DATA…" at bounding box center [298, 147] width 355 height 234
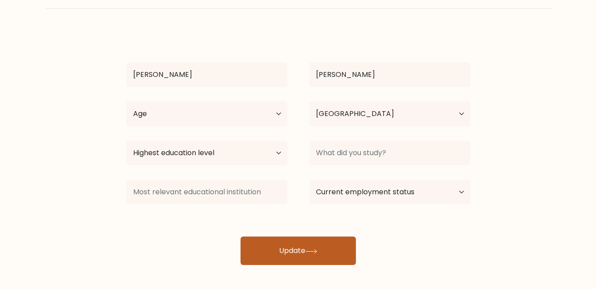
click at [305, 252] on button "Update" at bounding box center [298, 250] width 115 height 28
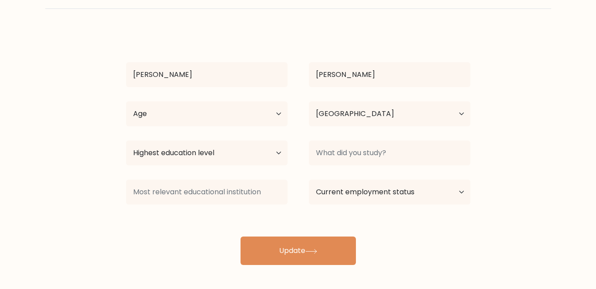
drag, startPoint x: 279, startPoint y: 213, endPoint x: 235, endPoint y: 114, distance: 108.3
click at [279, 213] on div "[PERSON_NAME] Age Under [DEMOGRAPHIC_DATA] [DEMOGRAPHIC_DATA] [DEMOGRAPHIC_DATA…" at bounding box center [298, 147] width 355 height 234
click at [233, 106] on select "Age Under [DEMOGRAPHIC_DATA] [DEMOGRAPHIC_DATA] [DEMOGRAPHIC_DATA] [DEMOGRAPHIC…" at bounding box center [207, 113] width 162 height 25
select select "25_34"
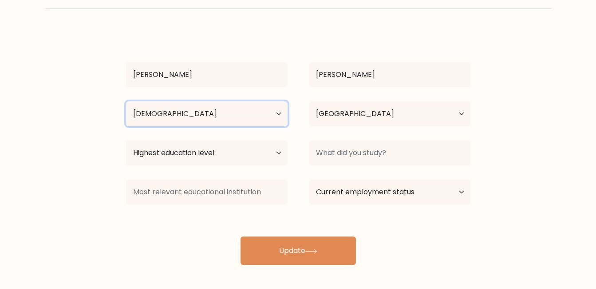
click at [126, 101] on select "Age Under [DEMOGRAPHIC_DATA] [DEMOGRAPHIC_DATA] [DEMOGRAPHIC_DATA] [DEMOGRAPHIC…" at bounding box center [207, 113] width 162 height 25
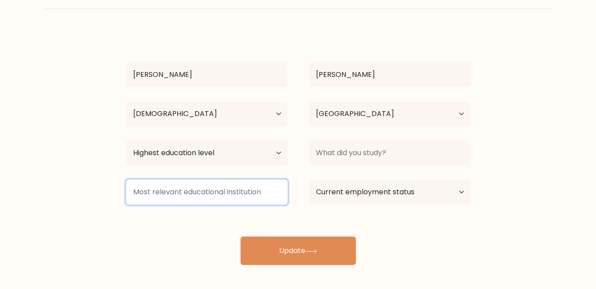
click at [186, 193] on input at bounding box center [207, 191] width 162 height 25
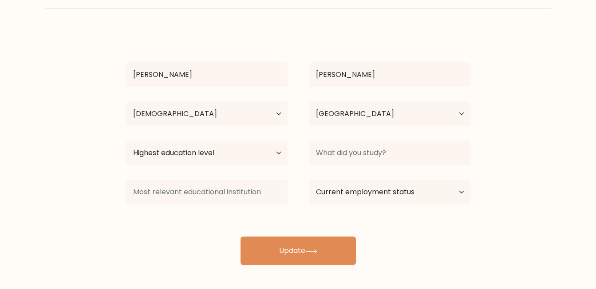
click at [162, 237] on div "[PERSON_NAME] Age Under [DEMOGRAPHIC_DATA] [DEMOGRAPHIC_DATA] [DEMOGRAPHIC_DATA…" at bounding box center [298, 147] width 355 height 234
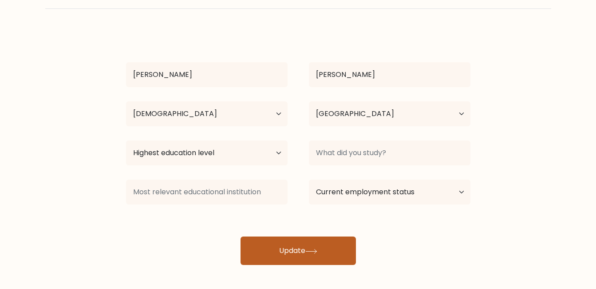
click at [293, 250] on button "Update" at bounding box center [298, 250] width 115 height 28
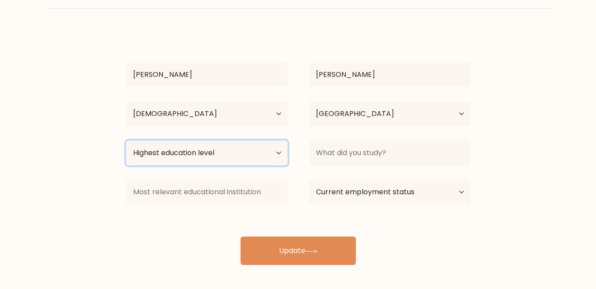
click at [238, 153] on select "Highest education level No schooling Primary Lower Secondary Upper Secondary Oc…" at bounding box center [207, 152] width 162 height 25
select select "upper_secondary"
click at [126, 140] on select "Highest education level No schooling Primary Lower Secondary Upper Secondary Oc…" at bounding box center [207, 152] width 162 height 25
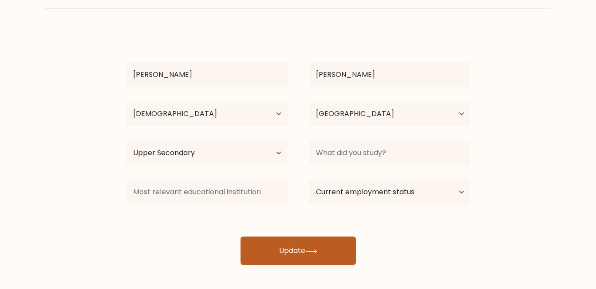
click at [308, 247] on button "Update" at bounding box center [298, 250] width 115 height 28
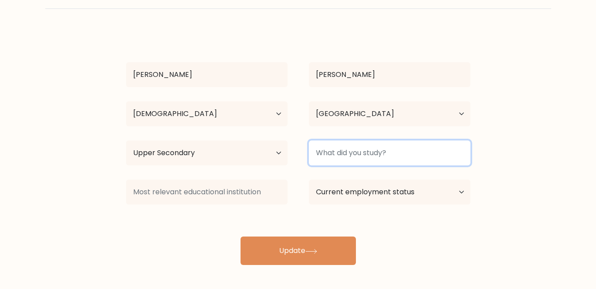
click at [329, 157] on input at bounding box center [390, 152] width 162 height 25
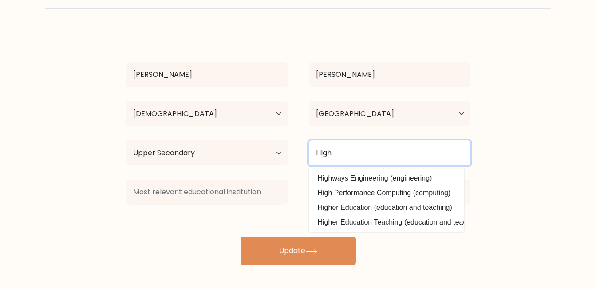
scroll to position [0, 0]
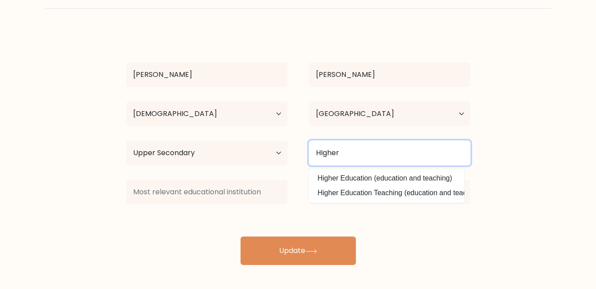
type input "HIgher"
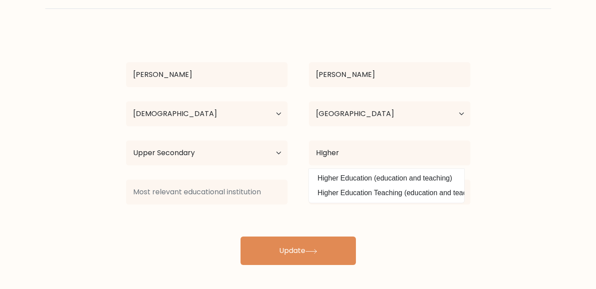
click at [364, 234] on div "[PERSON_NAME] Age Under [DEMOGRAPHIC_DATA] [DEMOGRAPHIC_DATA] [DEMOGRAPHIC_DATA…" at bounding box center [298, 147] width 355 height 234
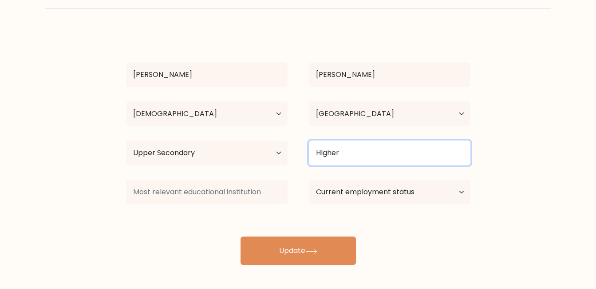
drag, startPoint x: 361, startPoint y: 153, endPoint x: 283, endPoint y: 181, distance: 83.0
click at [229, 160] on div "Highest education level No schooling Primary Lower Secondary Upper Secondary Oc…" at bounding box center [298, 153] width 366 height 32
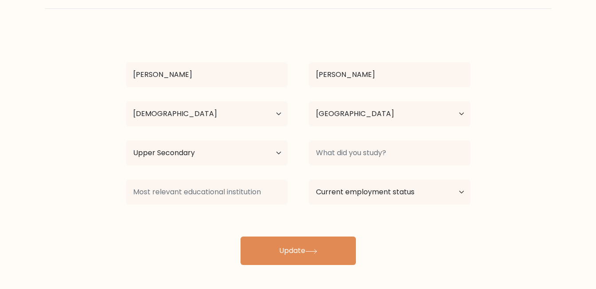
click at [417, 245] on div "[PERSON_NAME] Age Under [DEMOGRAPHIC_DATA] [DEMOGRAPHIC_DATA] [DEMOGRAPHIC_DATA…" at bounding box center [298, 147] width 355 height 234
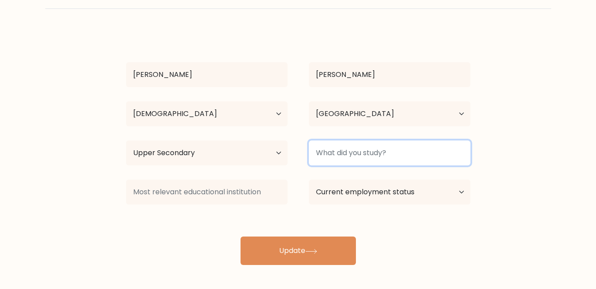
click at [336, 153] on input at bounding box center [390, 152] width 162 height 25
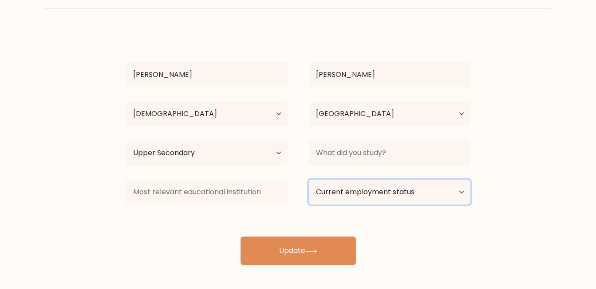
click at [372, 196] on select "Current employment status Employed Student Retired Other / prefer not to answer" at bounding box center [390, 191] width 162 height 25
click at [309, 179] on select "Current employment status Employed Student Retired Other / prefer not to answer" at bounding box center [390, 191] width 162 height 25
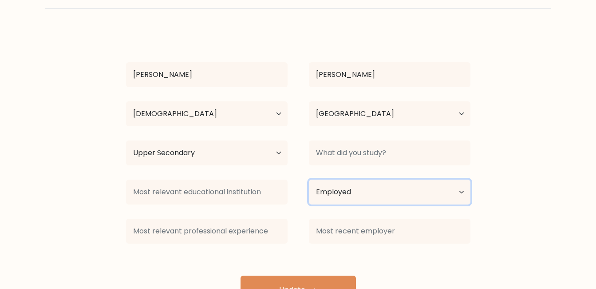
scroll to position [63, 0]
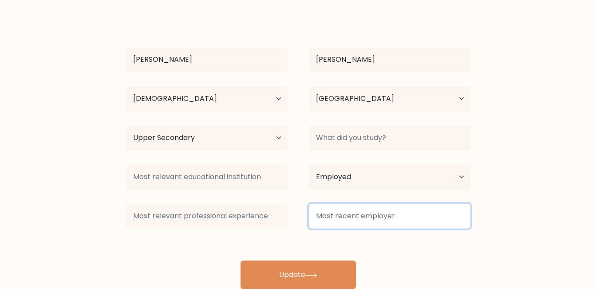
click at [357, 218] on input at bounding box center [390, 215] width 162 height 25
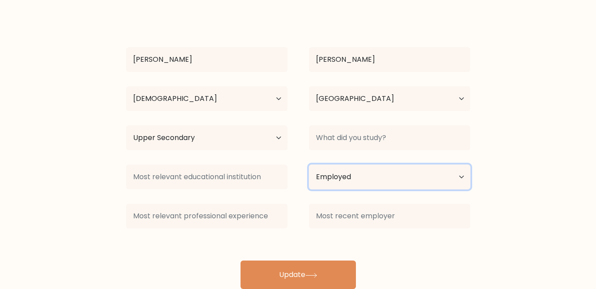
click at [352, 177] on select "Current employment status Employed Student Retired Other / prefer not to answer" at bounding box center [390, 176] width 162 height 25
select select "other"
click at [309, 164] on select "Current employment status Employed Student Retired Other / prefer not to answer" at bounding box center [390, 176] width 162 height 25
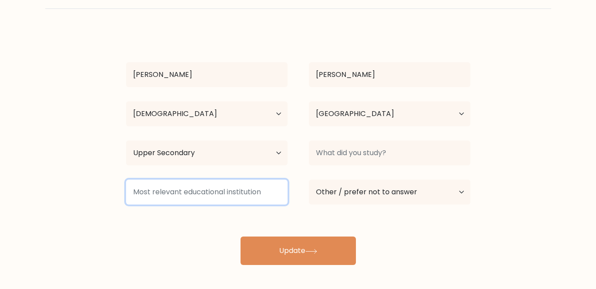
click at [199, 183] on input at bounding box center [207, 191] width 162 height 25
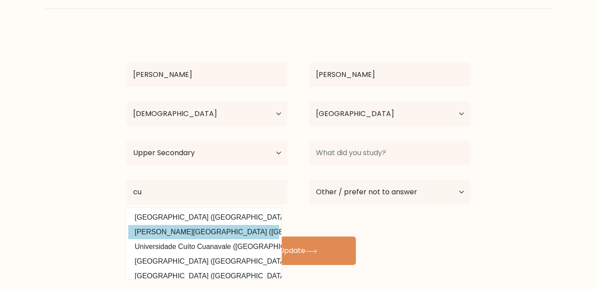
click at [212, 230] on option "[PERSON_NAME][GEOGRAPHIC_DATA] ([GEOGRAPHIC_DATA])" at bounding box center [203, 232] width 151 height 14
type input "[PERSON_NAME][GEOGRAPHIC_DATA]"
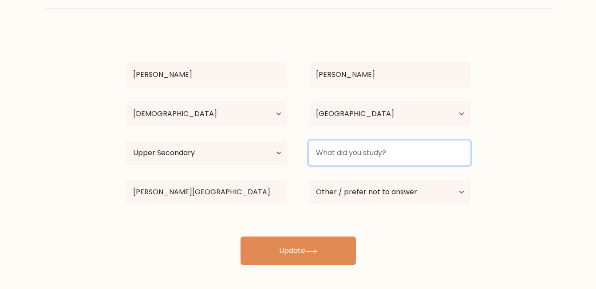
click at [369, 151] on input at bounding box center [390, 152] width 162 height 25
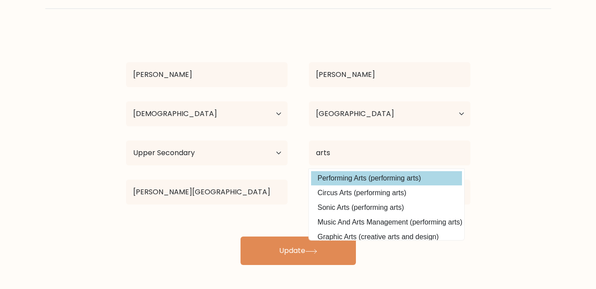
click at [368, 182] on option "Performing Arts (performing arts)" at bounding box center [386, 178] width 151 height 14
type input "Performing Arts"
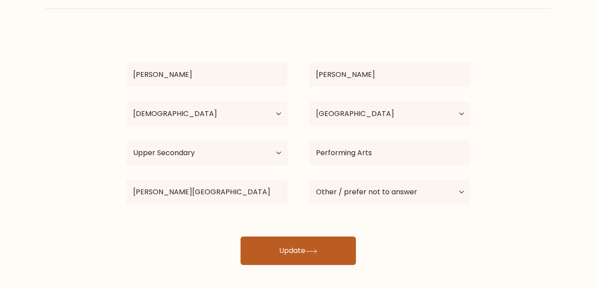
click at [305, 241] on button "Update" at bounding box center [298, 250] width 115 height 28
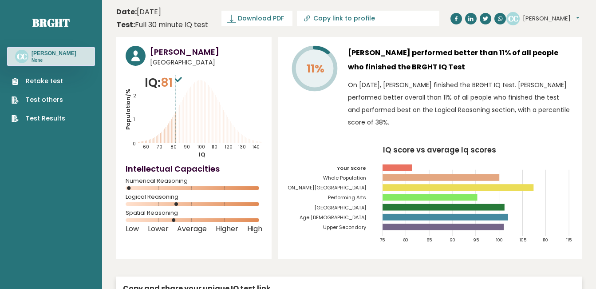
click at [537, 23] on div "[PERSON_NAME] Dashboard Profile Settings Logout" at bounding box center [543, 18] width 73 height 13
click at [557, 19] on button "[PERSON_NAME]" at bounding box center [551, 18] width 56 height 9
click at [535, 64] on link "Logout" at bounding box center [545, 69] width 45 height 12
